Goal: Find specific page/section: Find specific page/section

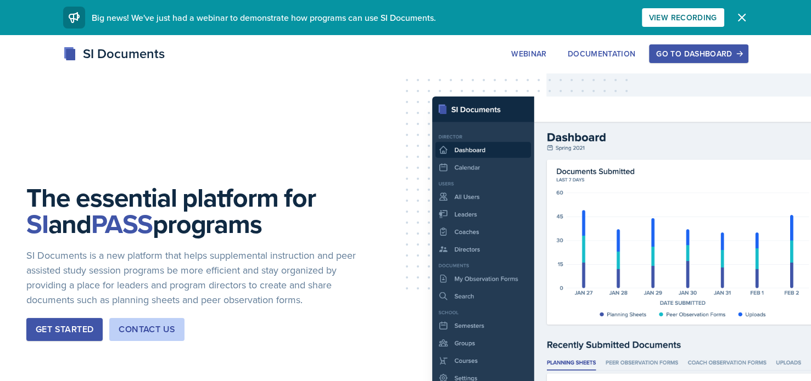
click at [666, 59] on button "Go to Dashboard" at bounding box center [698, 53] width 99 height 19
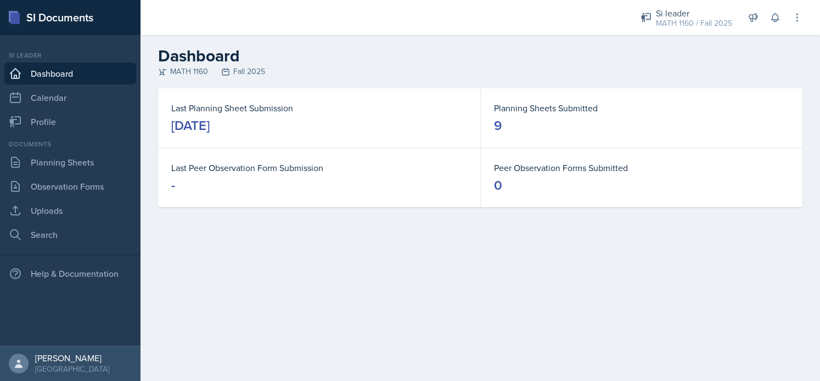
click at [778, 27] on div "Si leader MATH 1160 / Fall 2025 Si leader MATH 1160 / Spring 2025 Si leader MAT…" at bounding box center [713, 17] width 177 height 35
click at [776, 21] on icon at bounding box center [774, 18] width 7 height 8
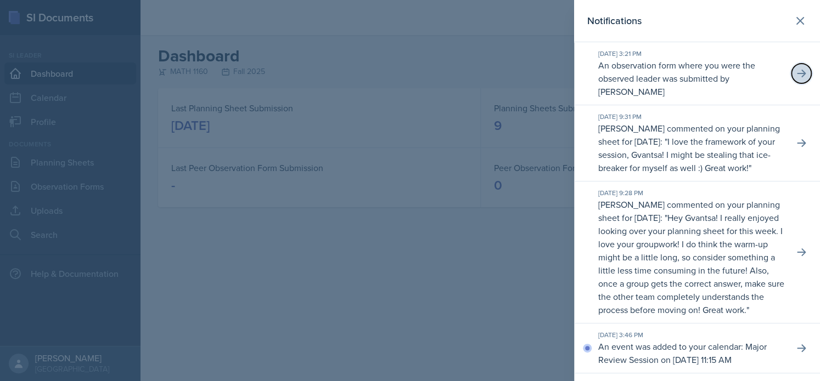
click at [798, 69] on button at bounding box center [801, 74] width 20 height 20
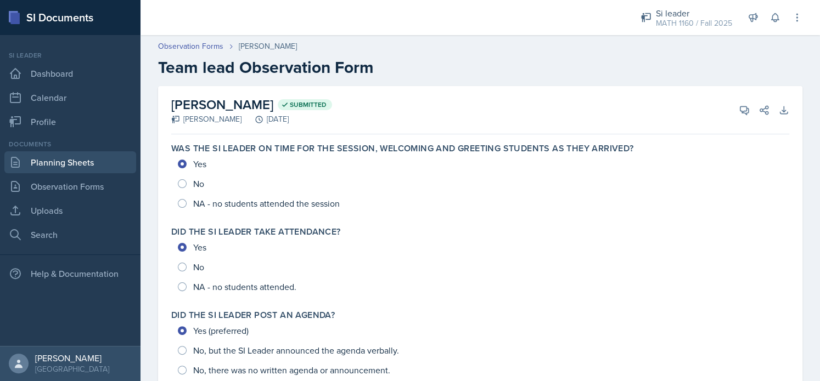
click at [83, 168] on link "Planning Sheets" at bounding box center [70, 162] width 132 height 22
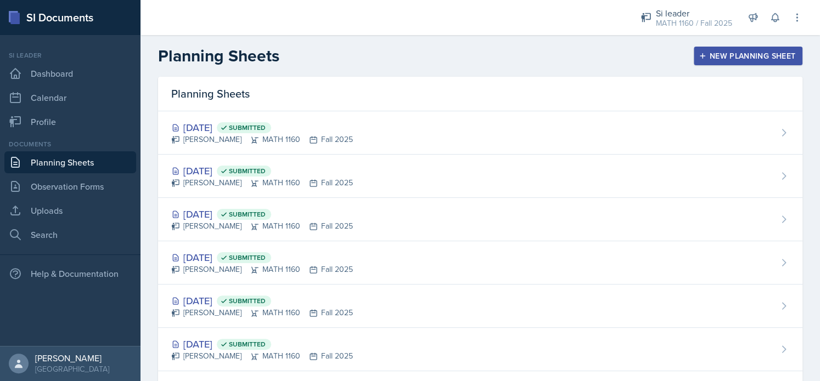
scroll to position [13, 0]
